Goal: Information Seeking & Learning: Check status

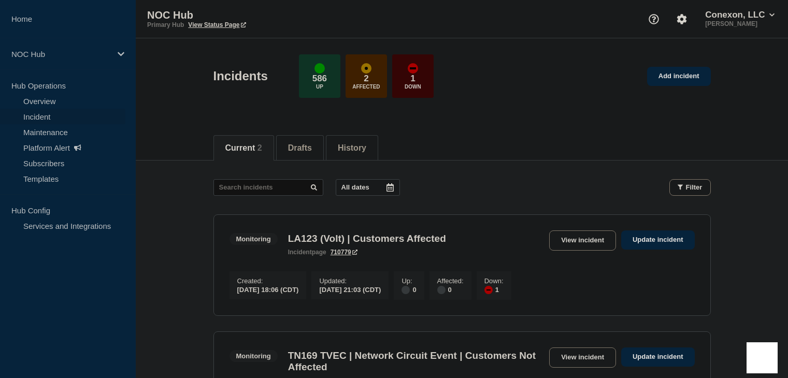
scroll to position [109, 0]
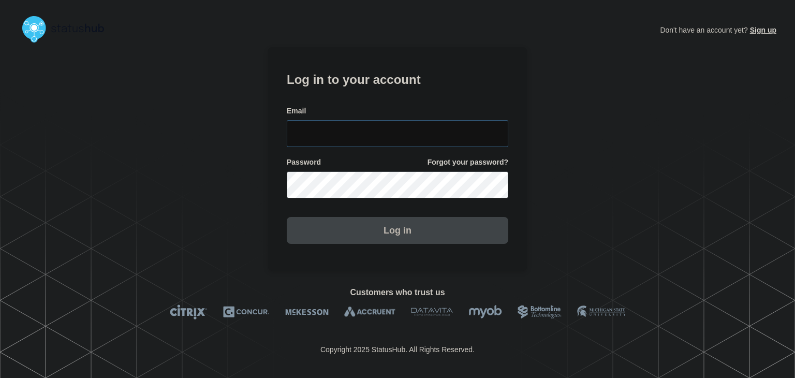
type input "amanda.mckeehan@conexon.us"
click at [336, 239] on button "Log in" at bounding box center [398, 230] width 222 height 27
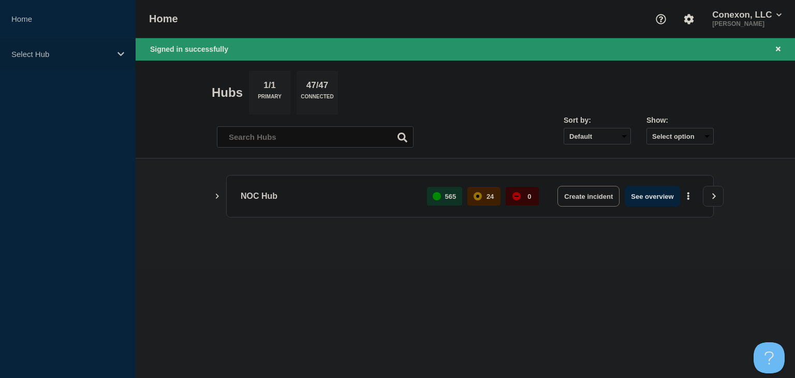
click at [59, 55] on p "Select Hub" at bounding box center [60, 54] width 99 height 9
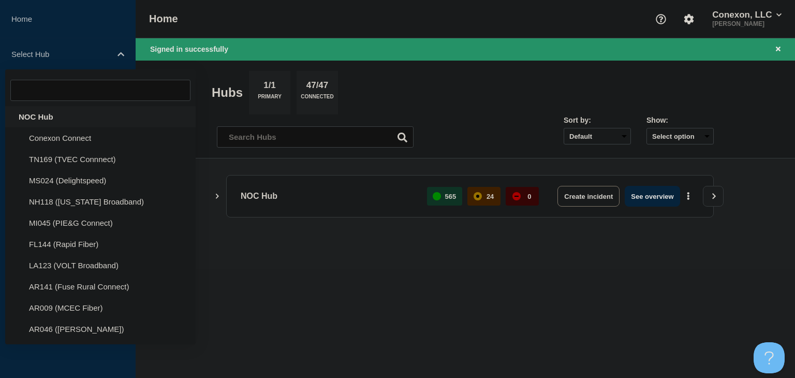
click at [31, 120] on div "NOC Hub" at bounding box center [100, 116] width 191 height 21
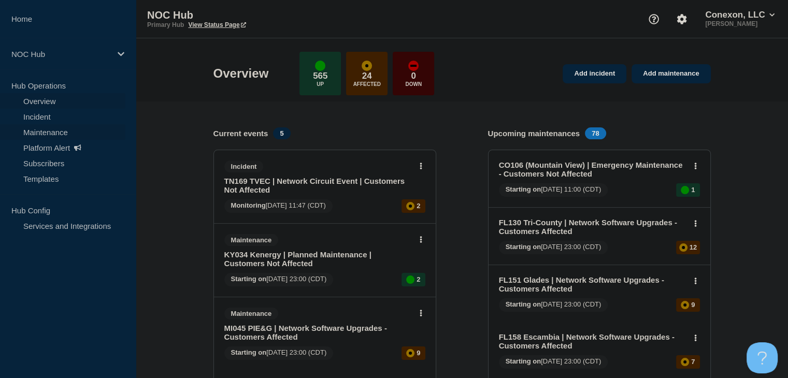
click at [56, 129] on link "Maintenance" at bounding box center [62, 132] width 125 height 16
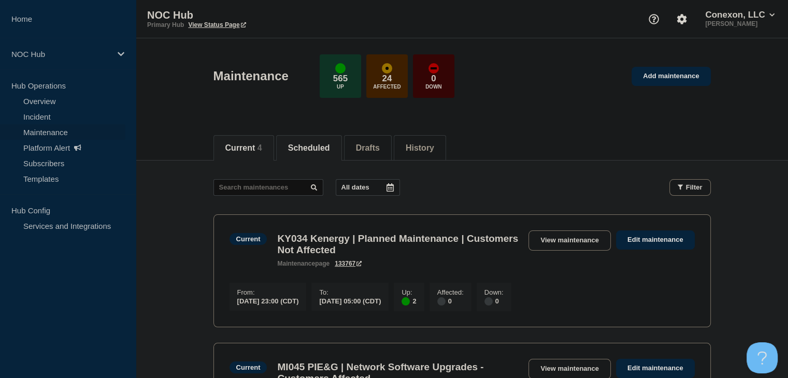
click at [318, 150] on button "Scheduled" at bounding box center [309, 147] width 42 height 9
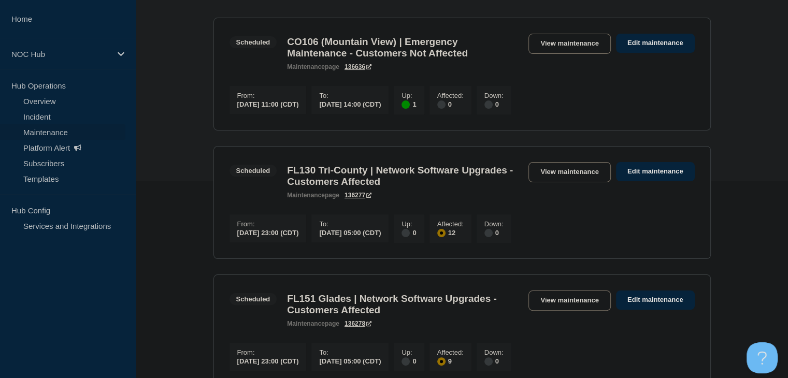
scroll to position [259, 0]
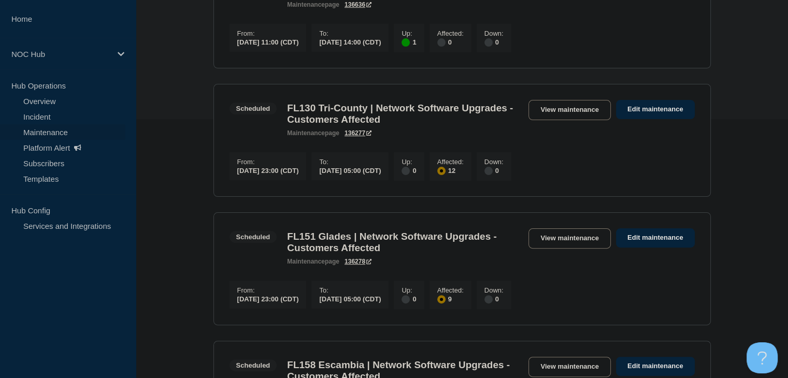
drag, startPoint x: 552, startPoint y: 117, endPoint x: 185, endPoint y: 217, distance: 380.1
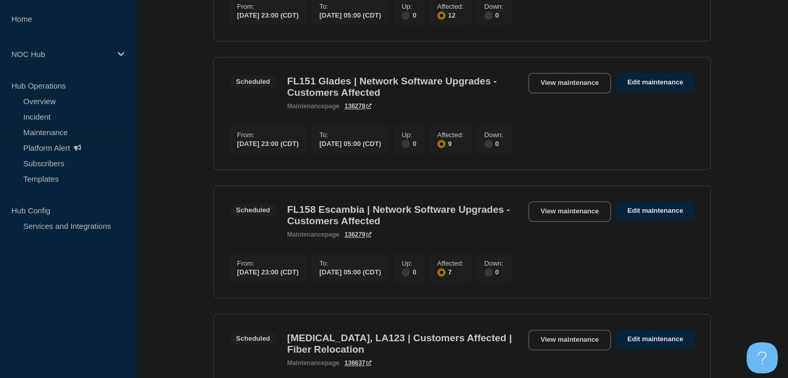
scroll to position [104, 0]
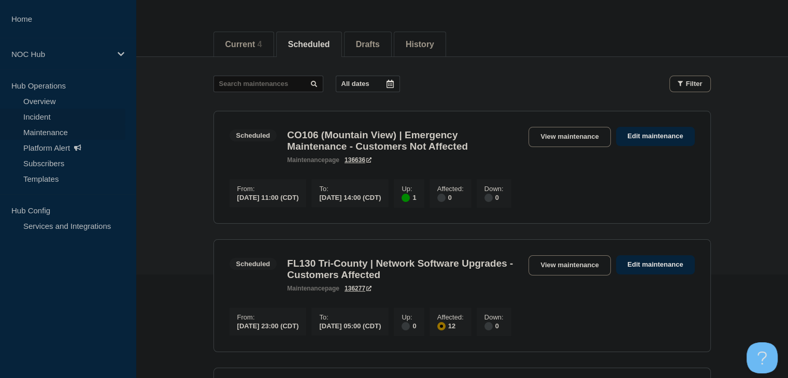
click at [48, 114] on link "Incident" at bounding box center [62, 117] width 125 height 16
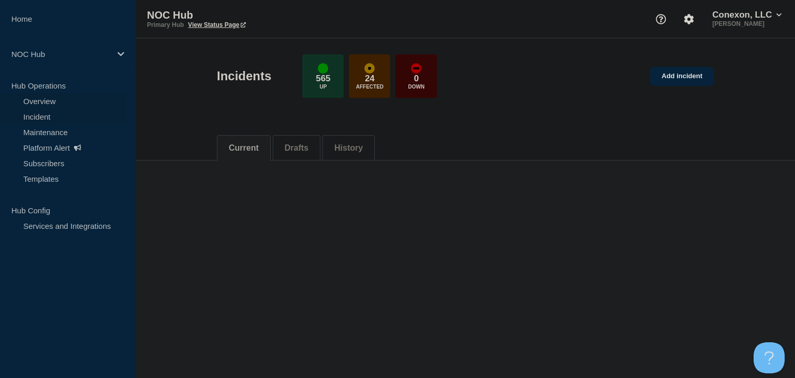
click at [48, 100] on link "Overview" at bounding box center [62, 101] width 125 height 16
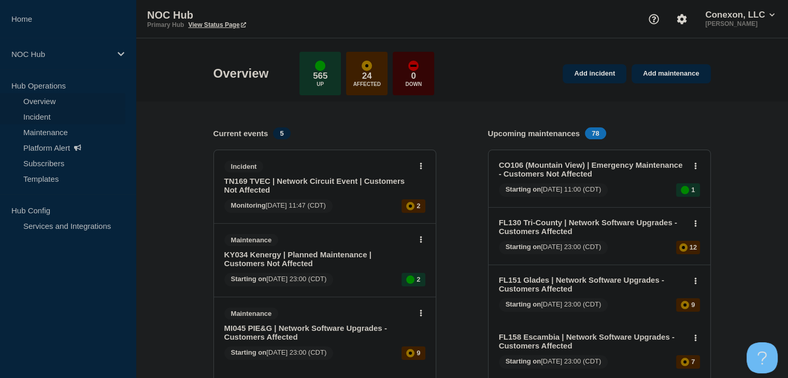
click at [56, 119] on link "Incident" at bounding box center [62, 117] width 125 height 16
